Goal: Transaction & Acquisition: Purchase product/service

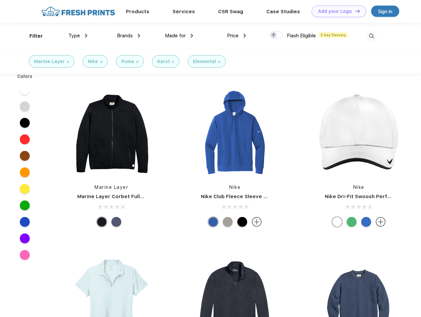
scroll to position [0, 0]
click at [336, 11] on link "Add your Logo Design Tool" at bounding box center [338, 12] width 54 height 12
click at [0, 0] on div "Design Tool" at bounding box center [0, 0] width 0 height 0
click at [354, 11] on link "Add your Logo Design Tool" at bounding box center [338, 12] width 54 height 12
click at [32, 36] on div "Filter" at bounding box center [36, 36] width 14 height 8
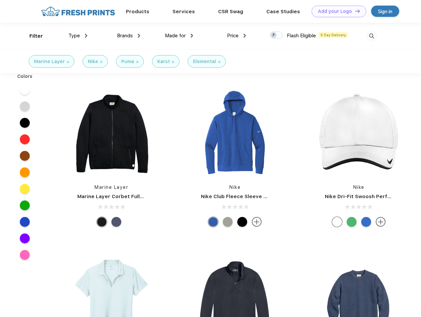
click at [78, 36] on span "Type" at bounding box center [74, 36] width 12 height 6
click at [128, 36] on span "Brands" at bounding box center [125, 36] width 16 height 6
click at [179, 36] on span "Made for" at bounding box center [175, 36] width 21 height 6
click at [236, 36] on span "Price" at bounding box center [233, 36] width 12 height 6
click at [276, 35] on div at bounding box center [275, 34] width 13 height 7
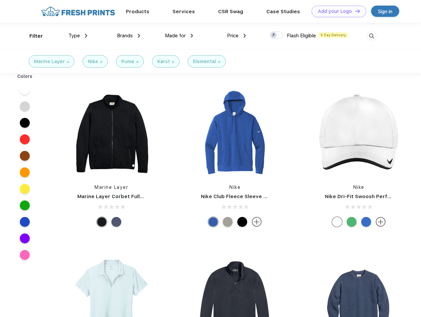
click at [274, 35] on input "checkbox" at bounding box center [271, 33] width 4 height 4
click at [371, 36] on img at bounding box center [371, 36] width 11 height 11
